Goal: Task Accomplishment & Management: Use online tool/utility

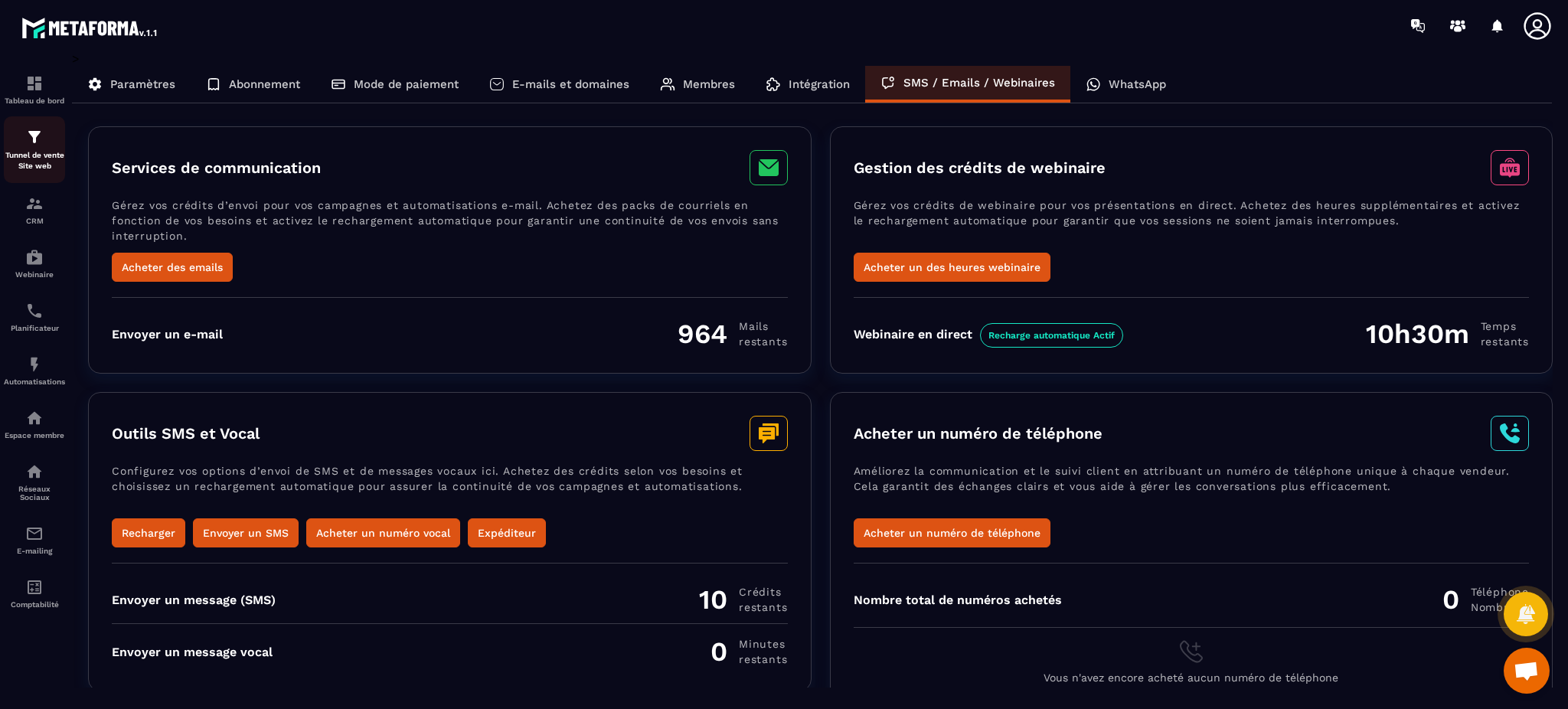
click at [29, 157] on p "Tunnel de vente Site web" at bounding box center [34, 161] width 61 height 21
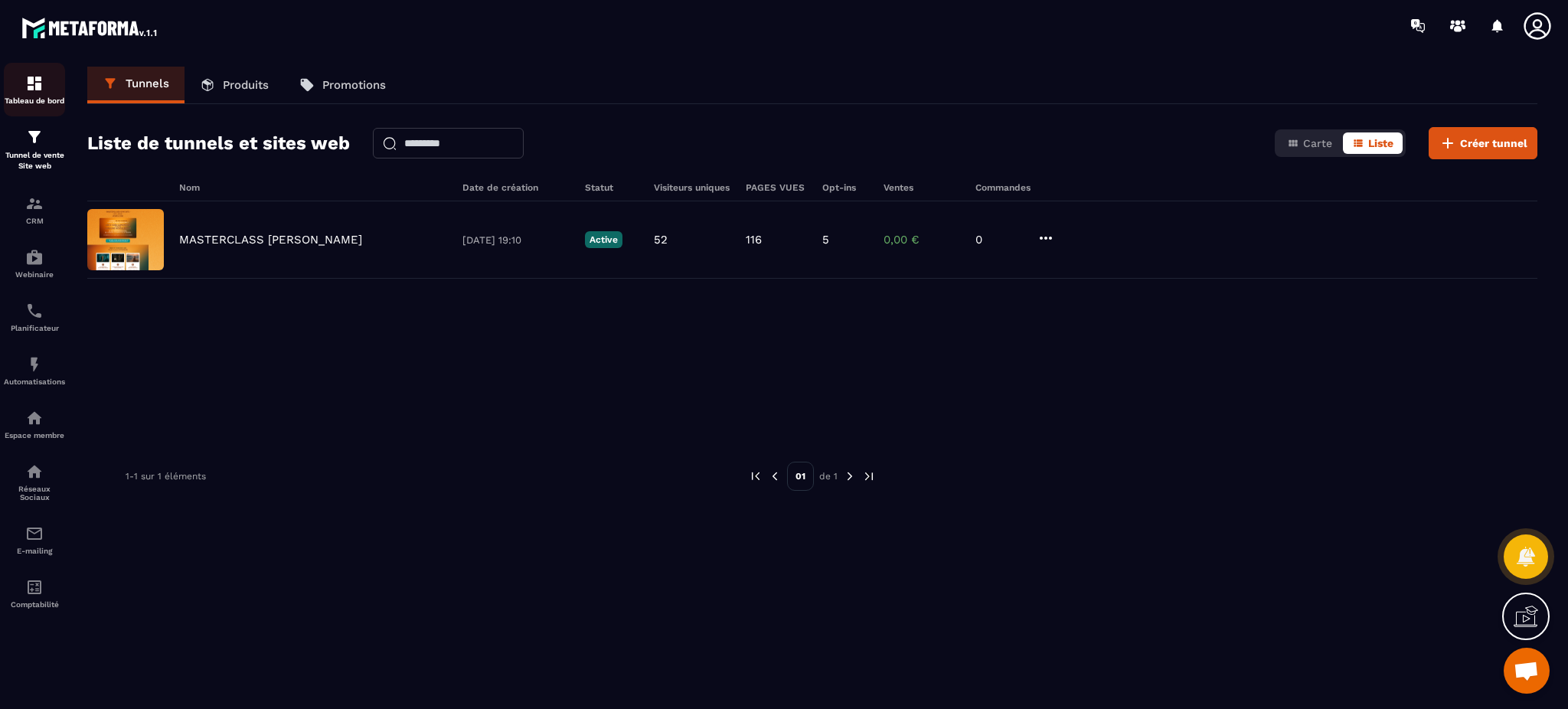
click at [34, 110] on link "Tableau de bord" at bounding box center [34, 90] width 61 height 54
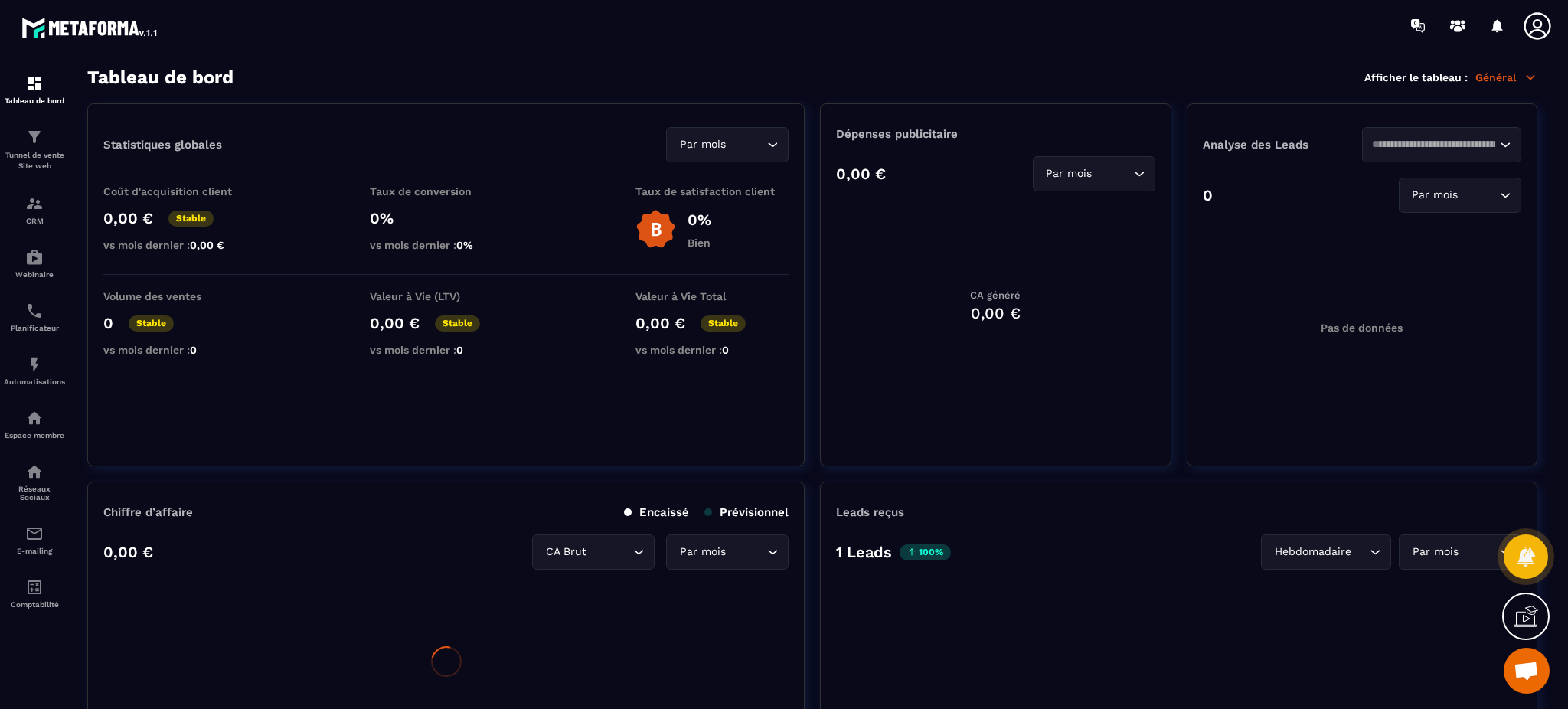
drag, startPoint x: 38, startPoint y: 314, endPoint x: 1033, endPoint y: 48, distance: 1029.9
click at [0, 0] on img at bounding box center [0, 0] width 0 height 0
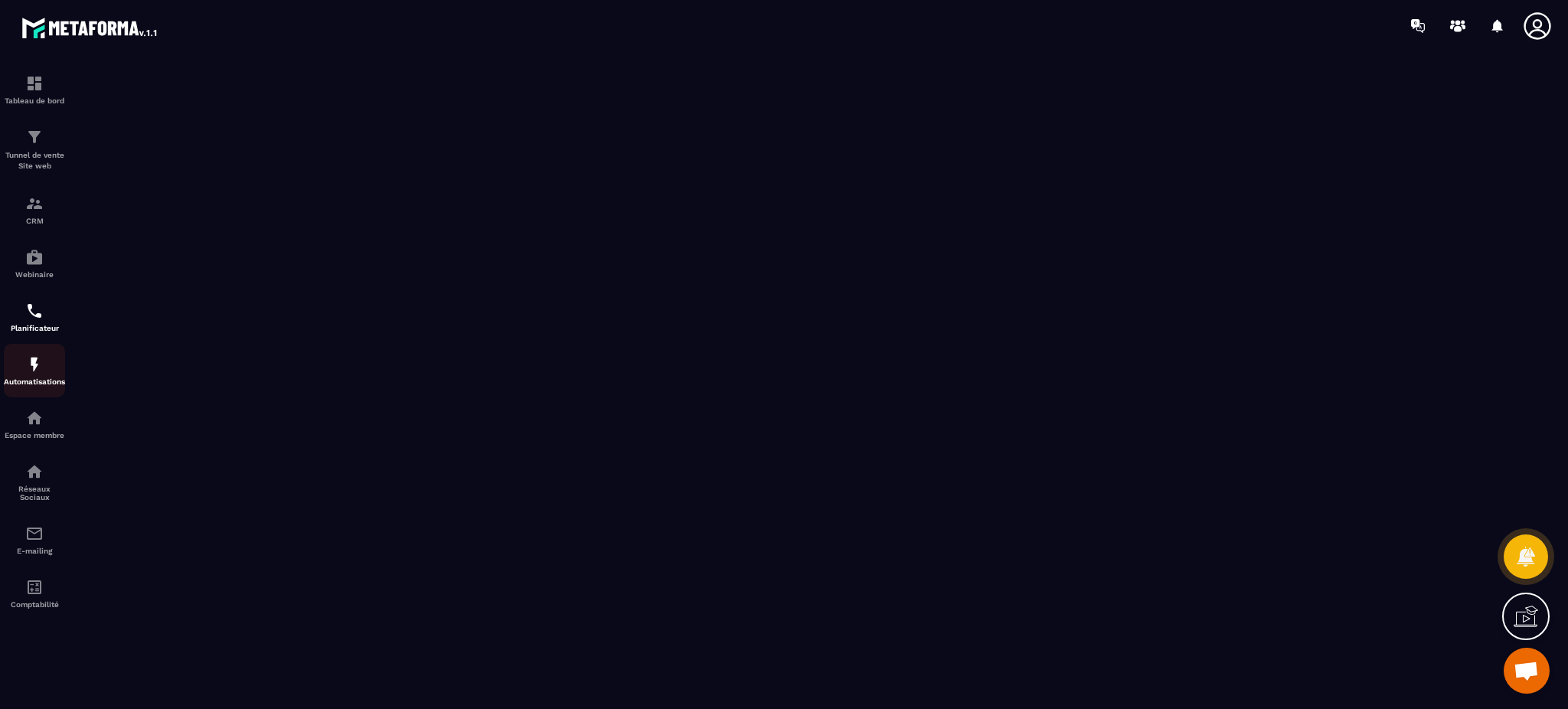
click at [41, 374] on img at bounding box center [34, 365] width 19 height 19
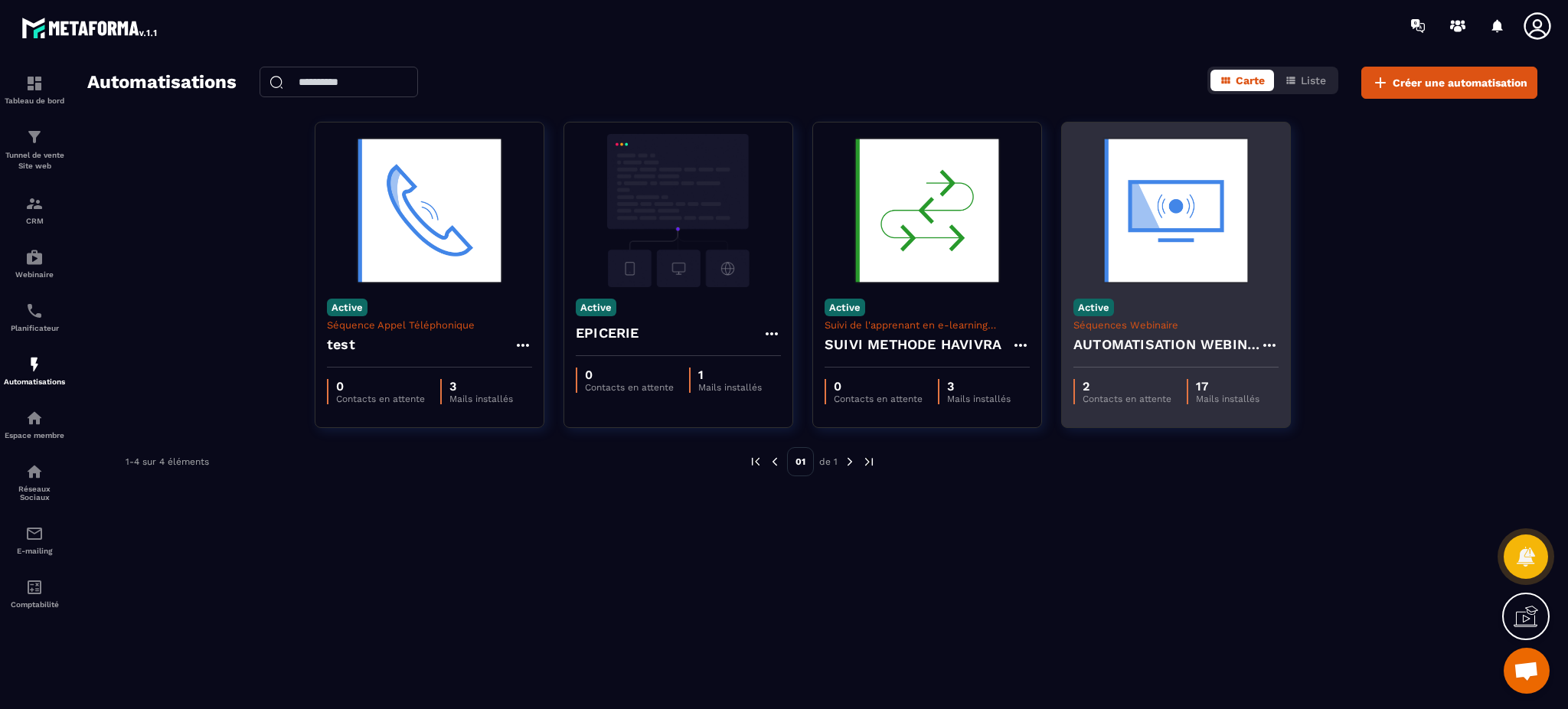
click at [1137, 330] on p "Séquences Webinaire" at bounding box center [1176, 325] width 205 height 11
click at [1166, 265] on img at bounding box center [1176, 210] width 205 height 153
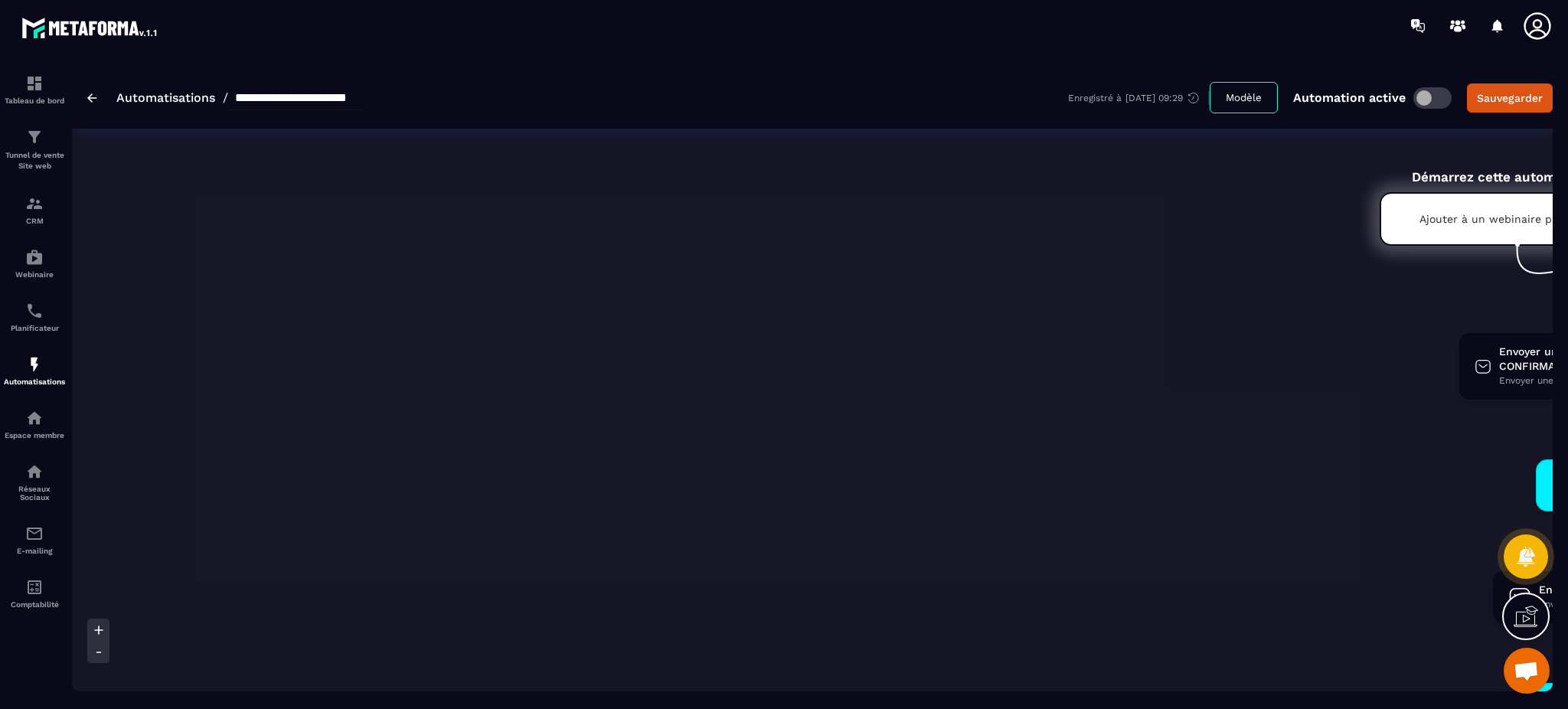
drag, startPoint x: 684, startPoint y: 697, endPoint x: 985, endPoint y: 683, distance: 301.3
click at [985, 683] on section "**********" at bounding box center [784, 380] width 1568 height 658
click at [1471, 205] on div "Ajouter à un webinaire plusieurs fois" at bounding box center [1517, 219] width 276 height 54
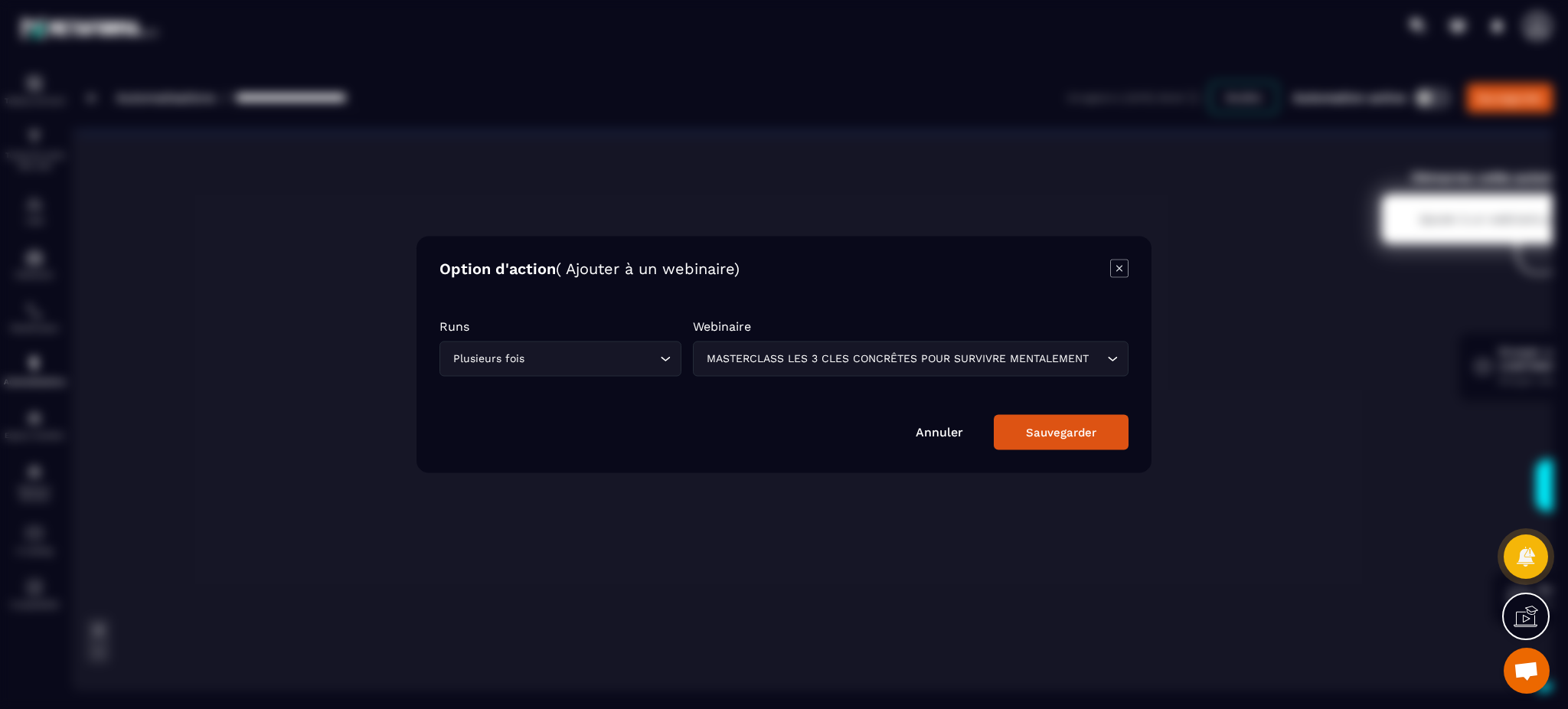
click at [1045, 435] on div "Sauvegarder" at bounding box center [1061, 432] width 70 height 14
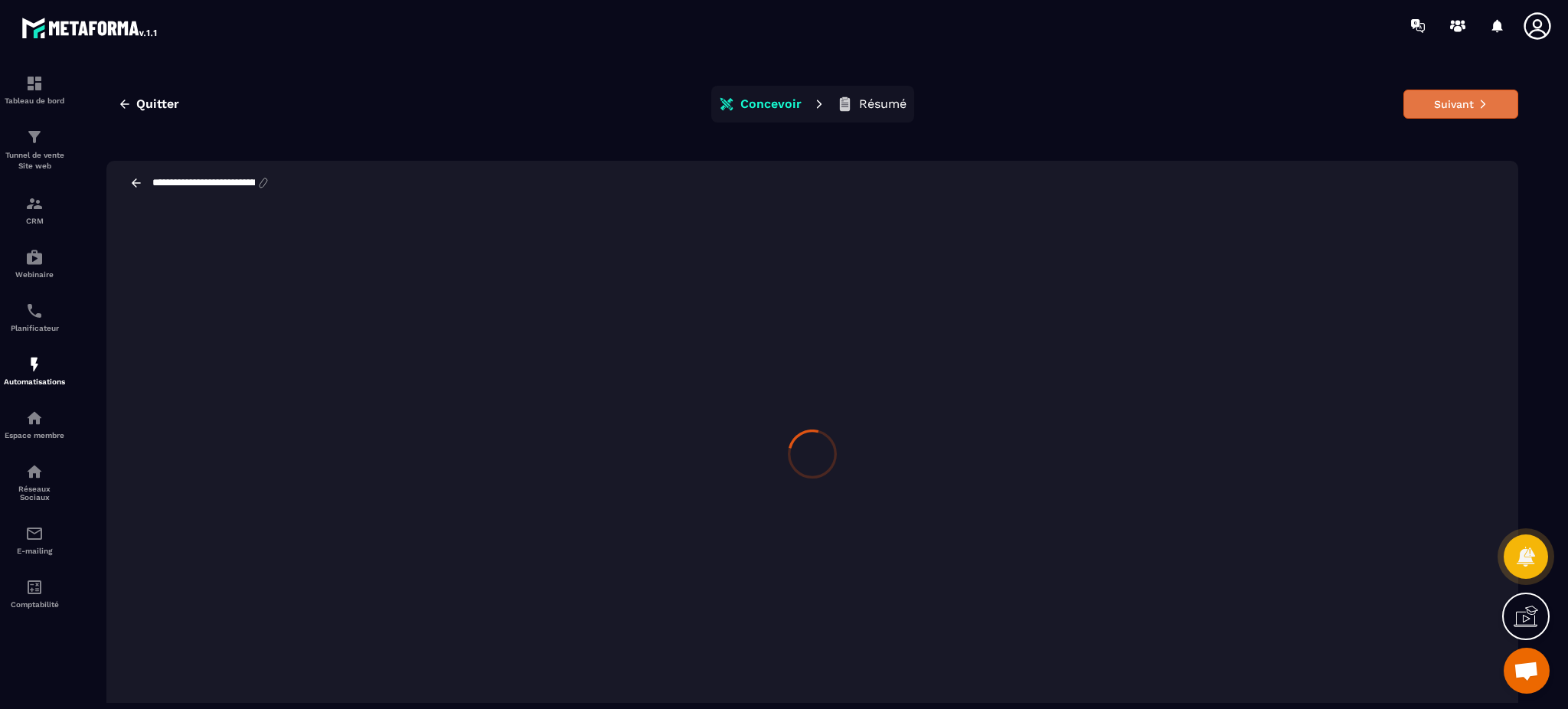
click at [1485, 96] on button "Suivant" at bounding box center [1460, 104] width 115 height 29
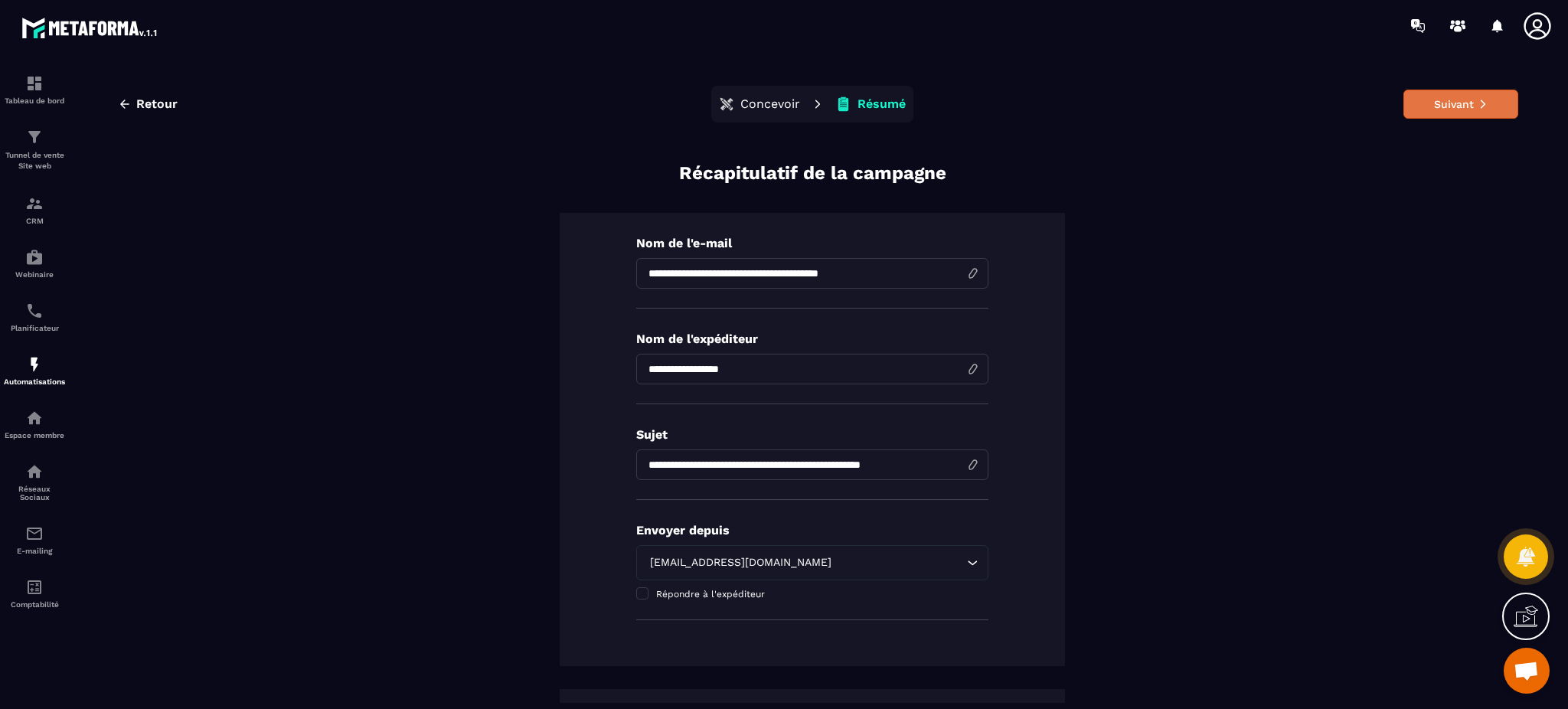
click at [1481, 105] on button "Suivant" at bounding box center [1460, 104] width 115 height 29
